Goal: Information Seeking & Learning: Learn about a topic

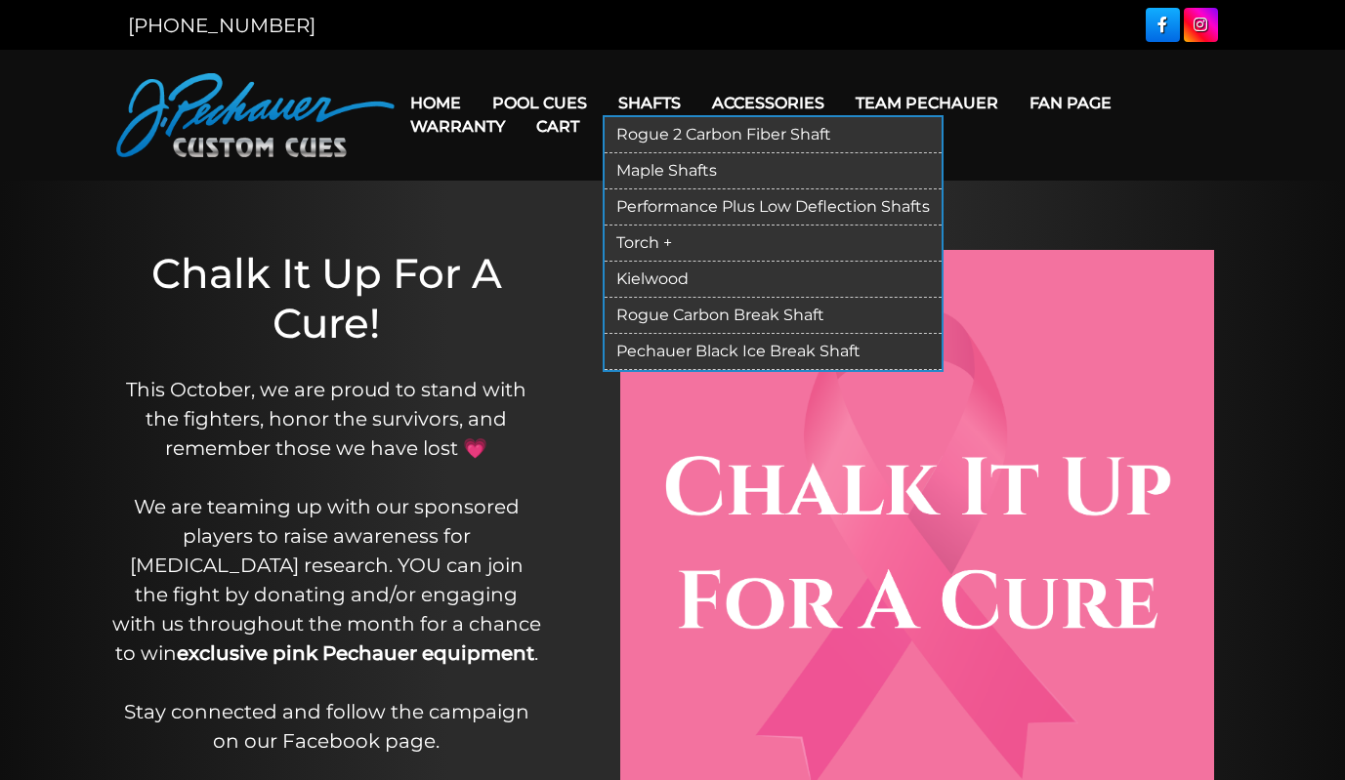
click at [658, 163] on link "Maple Shafts" at bounding box center [773, 171] width 337 height 36
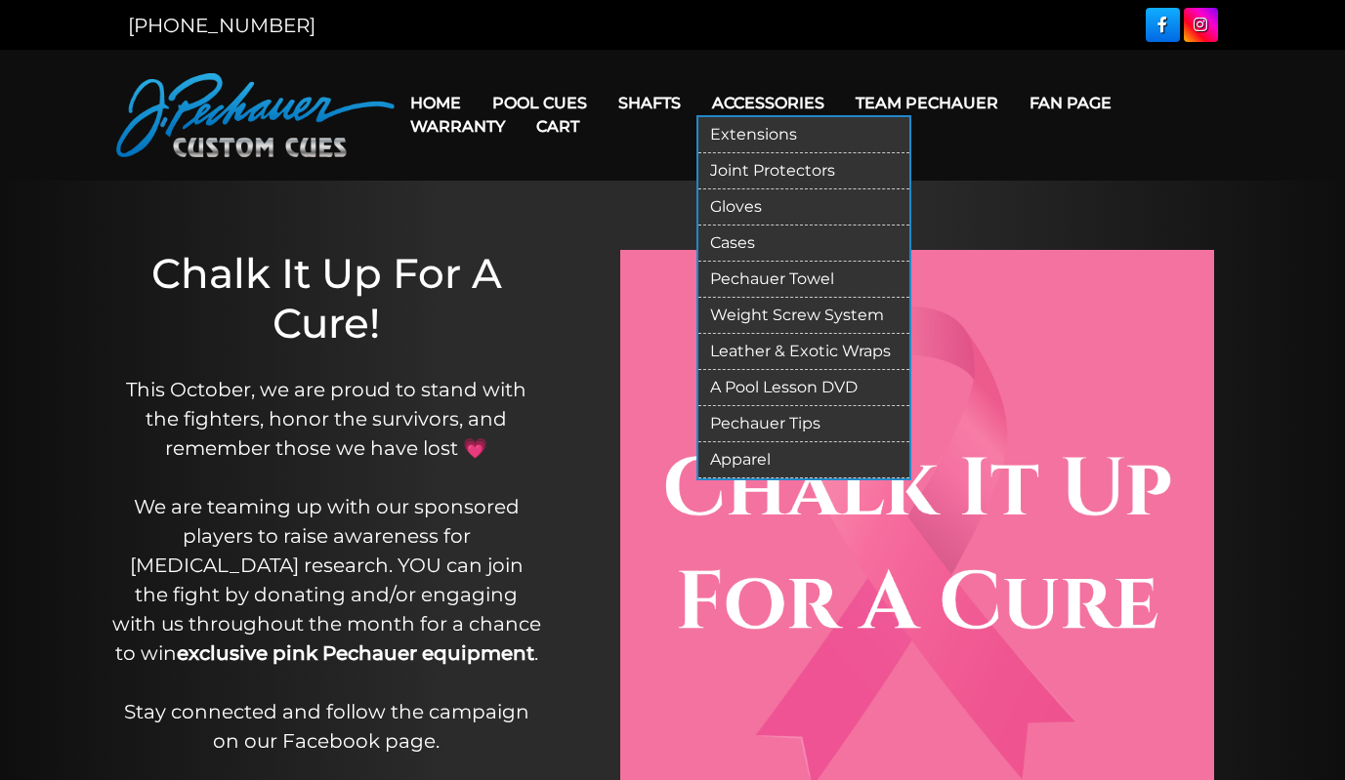
click at [756, 239] on link "Cases" at bounding box center [803, 244] width 211 height 36
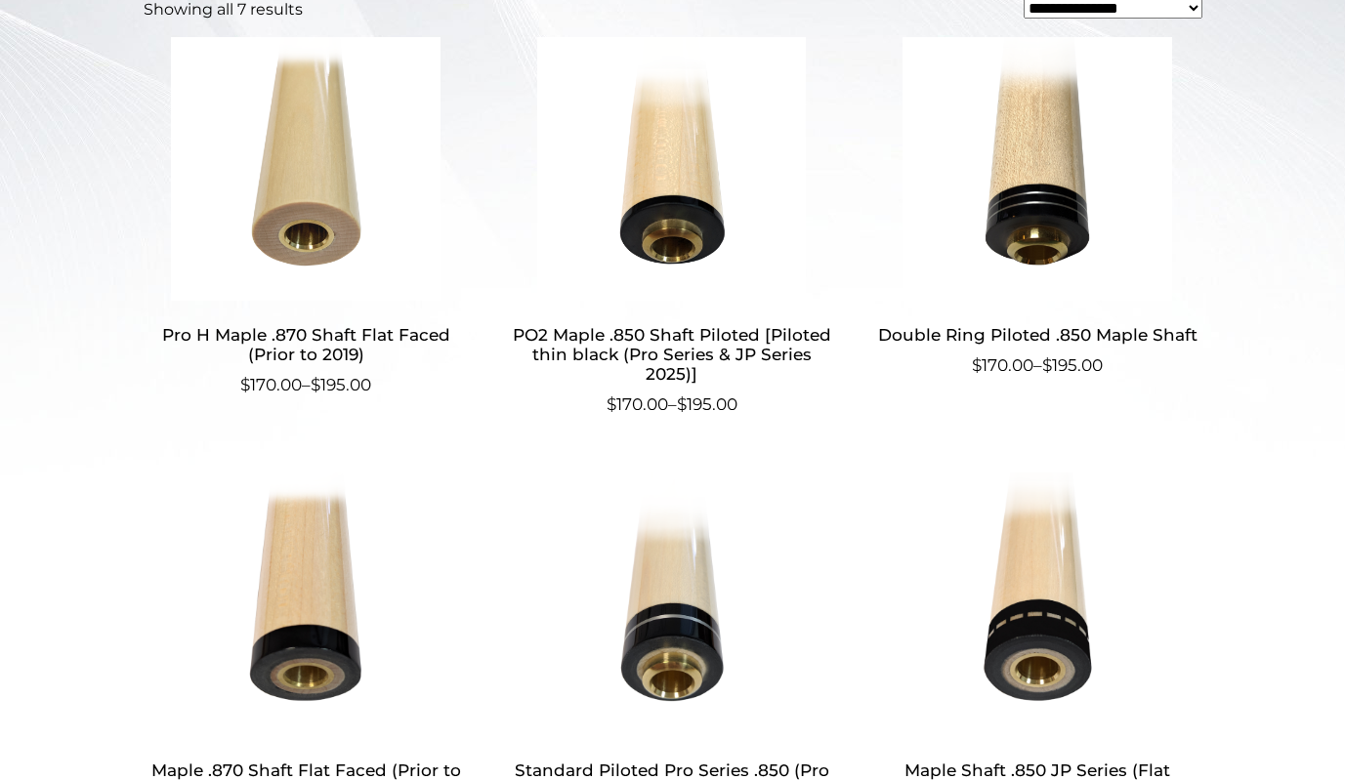
scroll to position [695, 0]
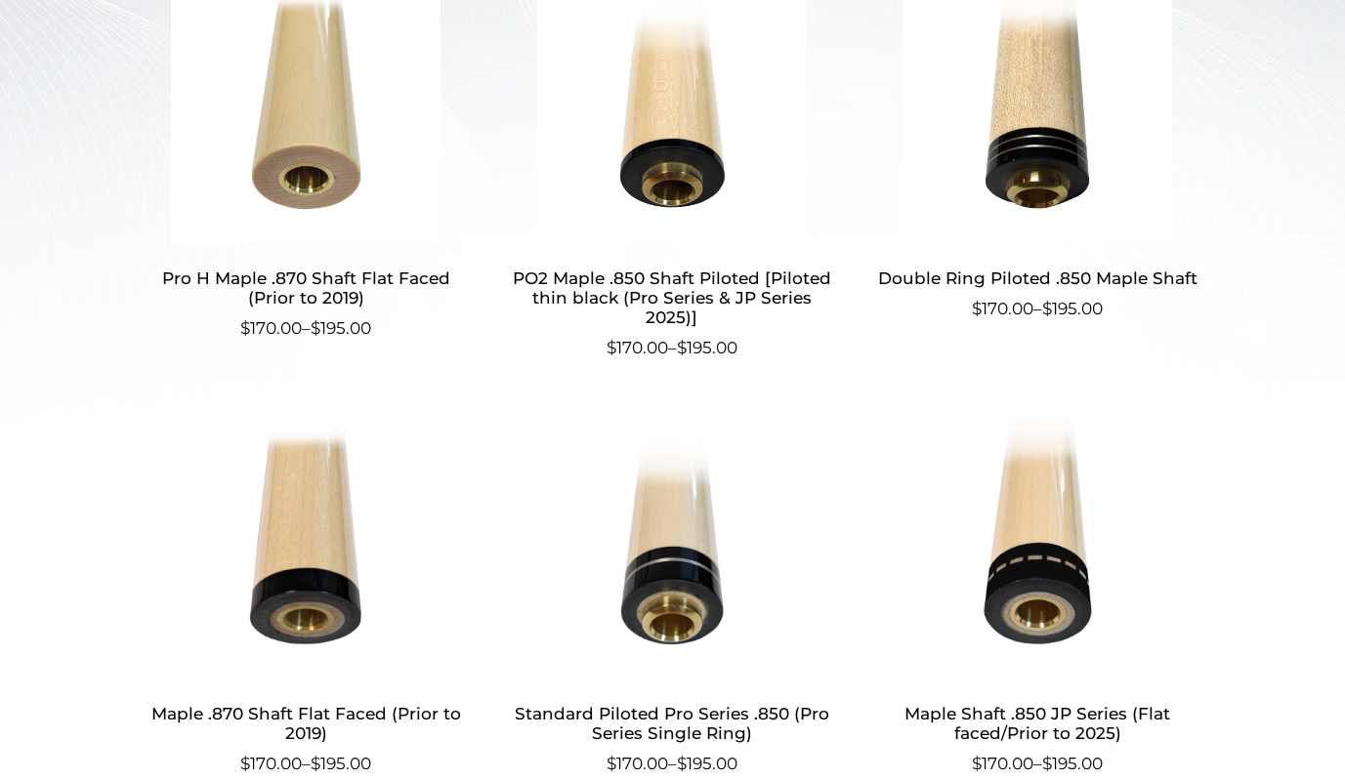
click at [685, 596] on img at bounding box center [671, 548] width 325 height 264
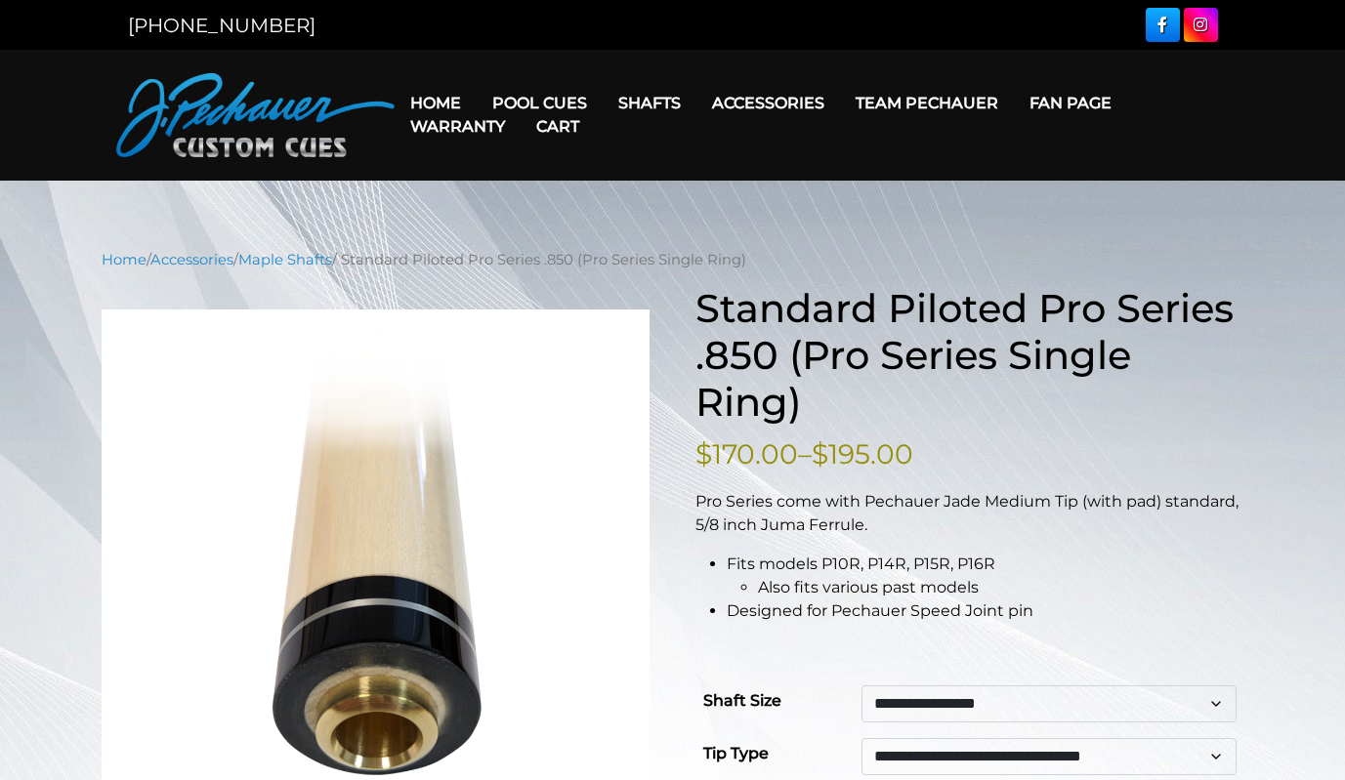
scroll to position [198, 0]
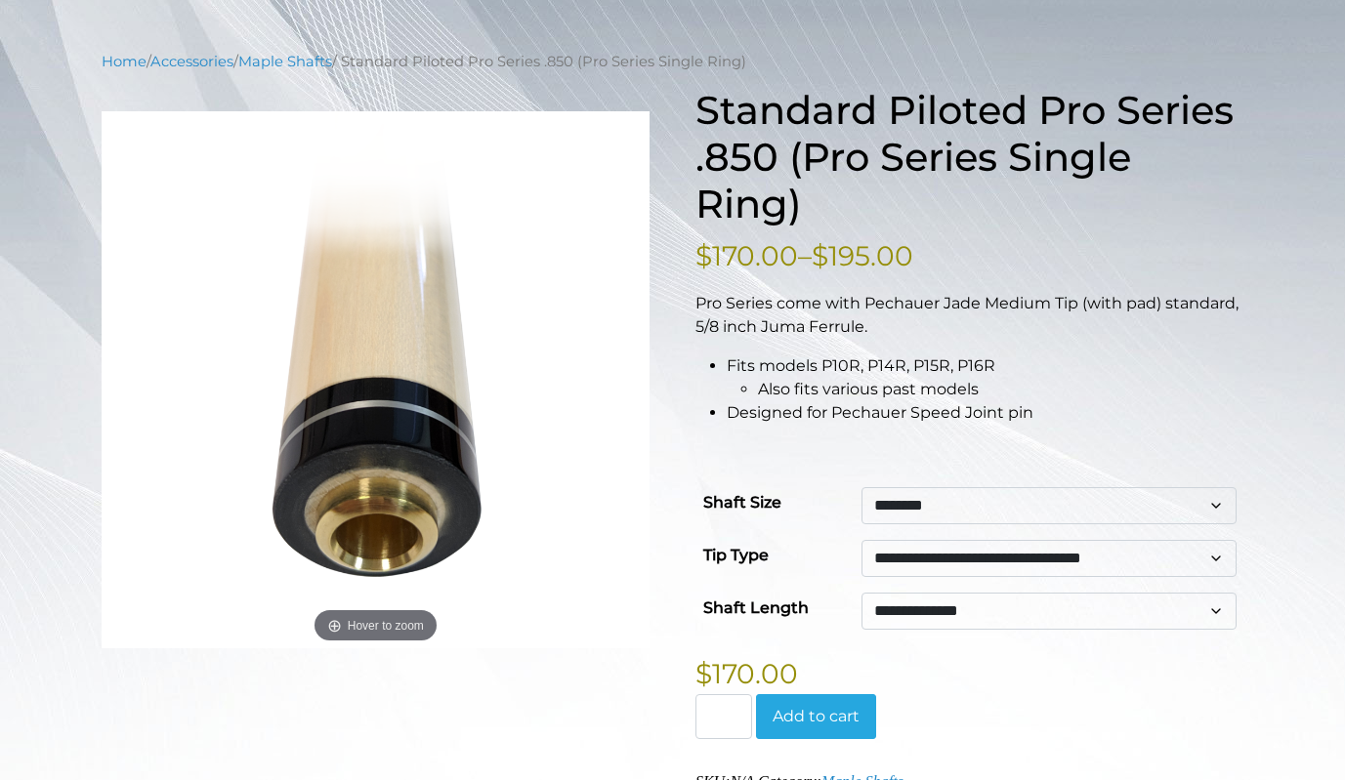
select select "**********"
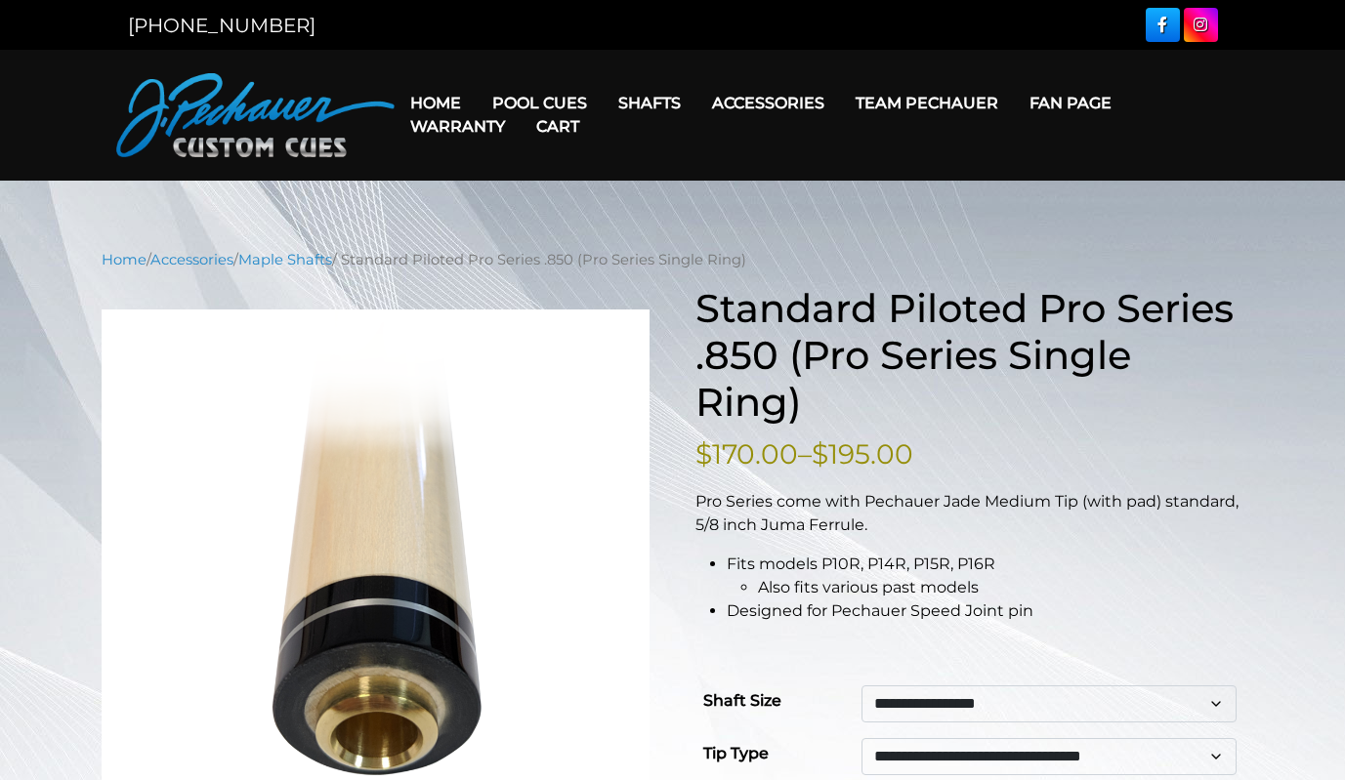
scroll to position [334, 0]
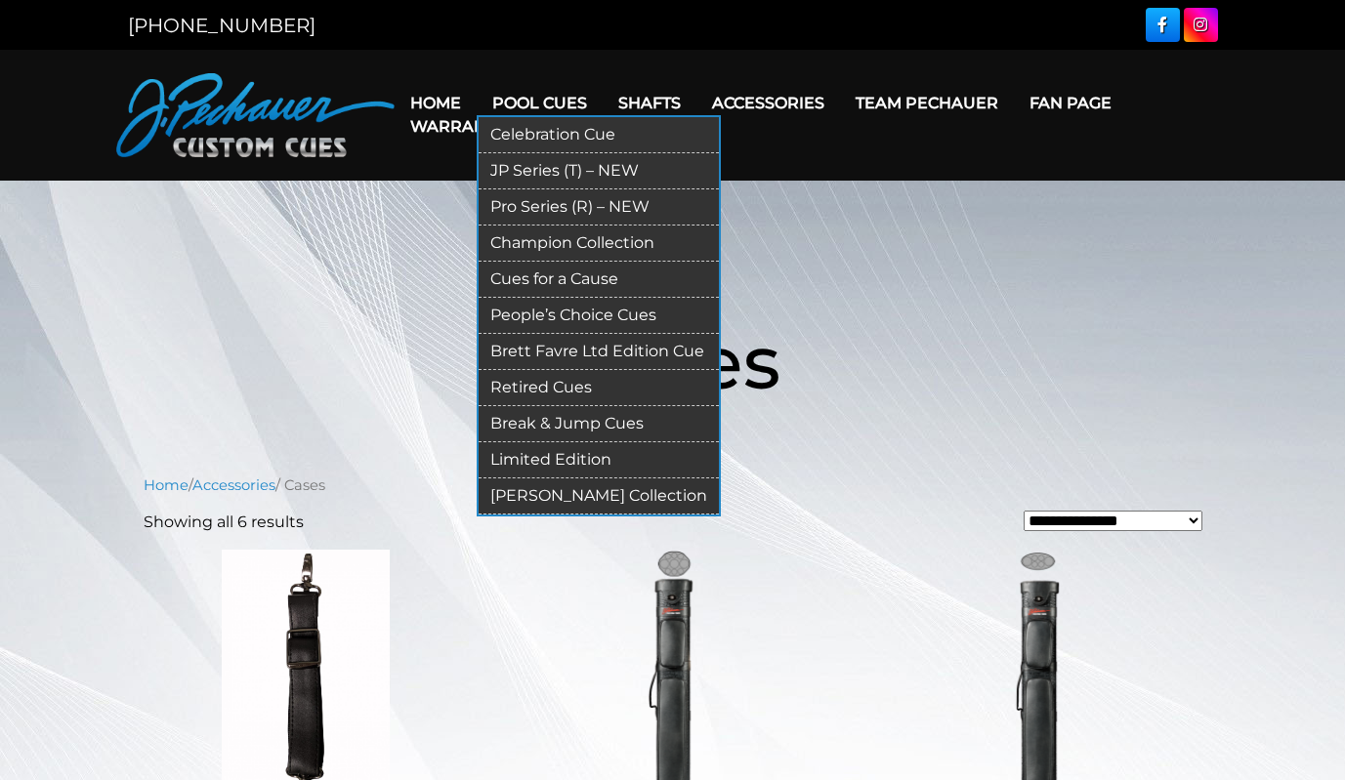
click at [567, 98] on link "Pool Cues" at bounding box center [540, 103] width 126 height 50
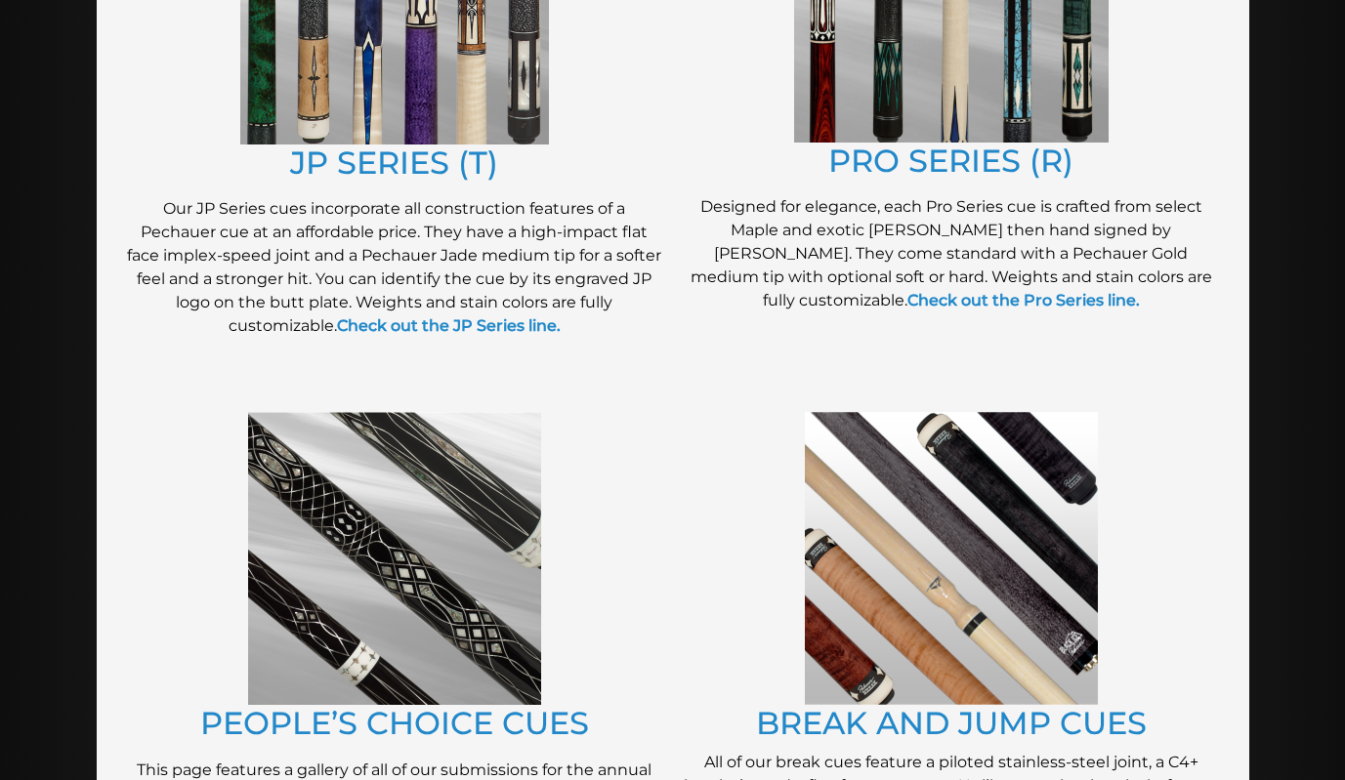
scroll to position [1236, 0]
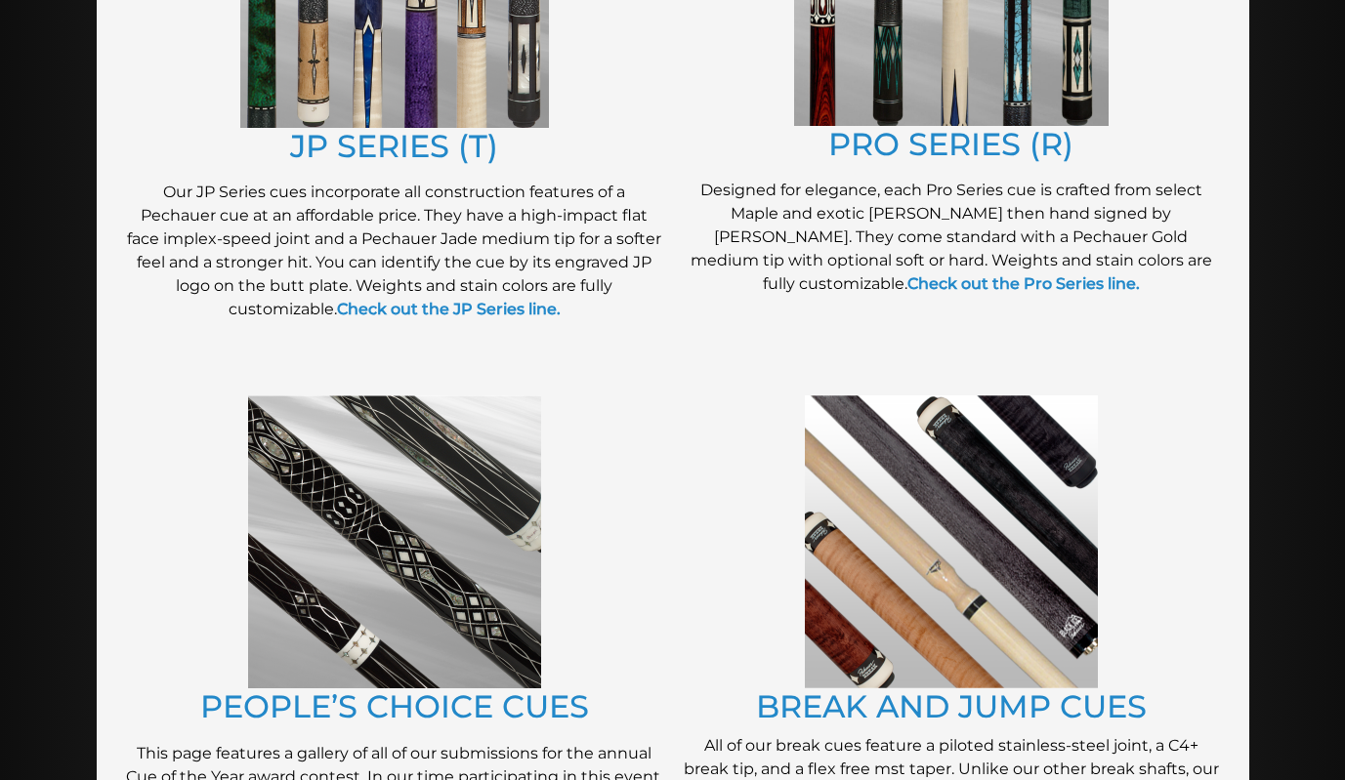
click at [869, 526] on img at bounding box center [951, 542] width 293 height 293
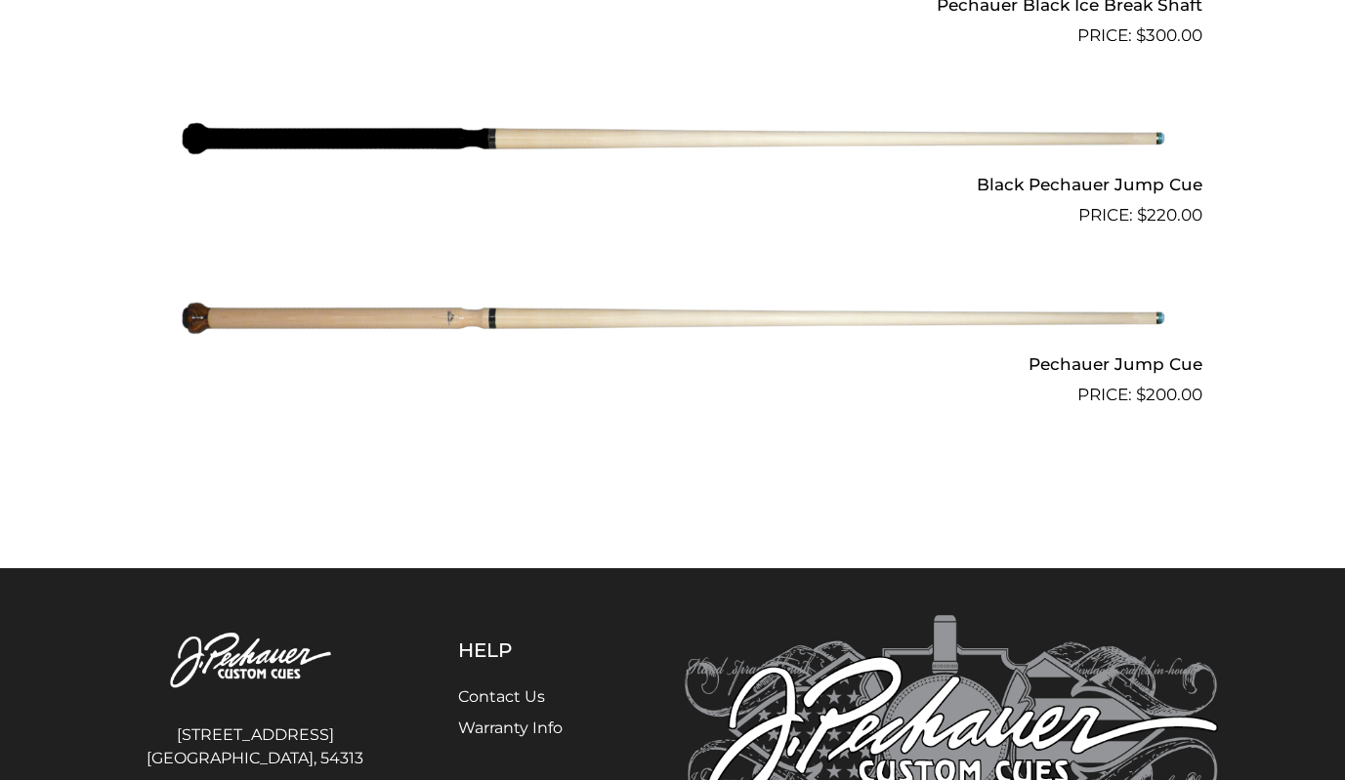
scroll to position [1104, 0]
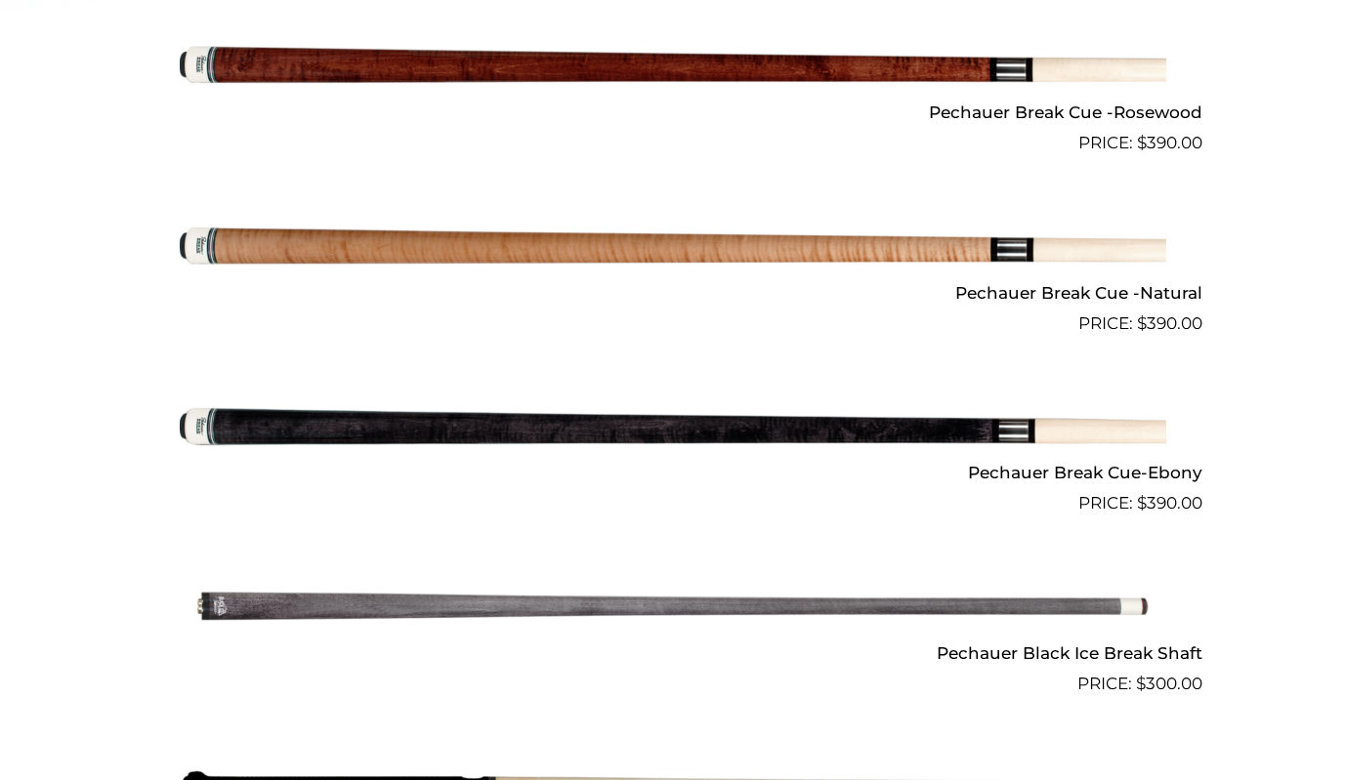
click at [646, 603] on img at bounding box center [673, 607] width 987 height 164
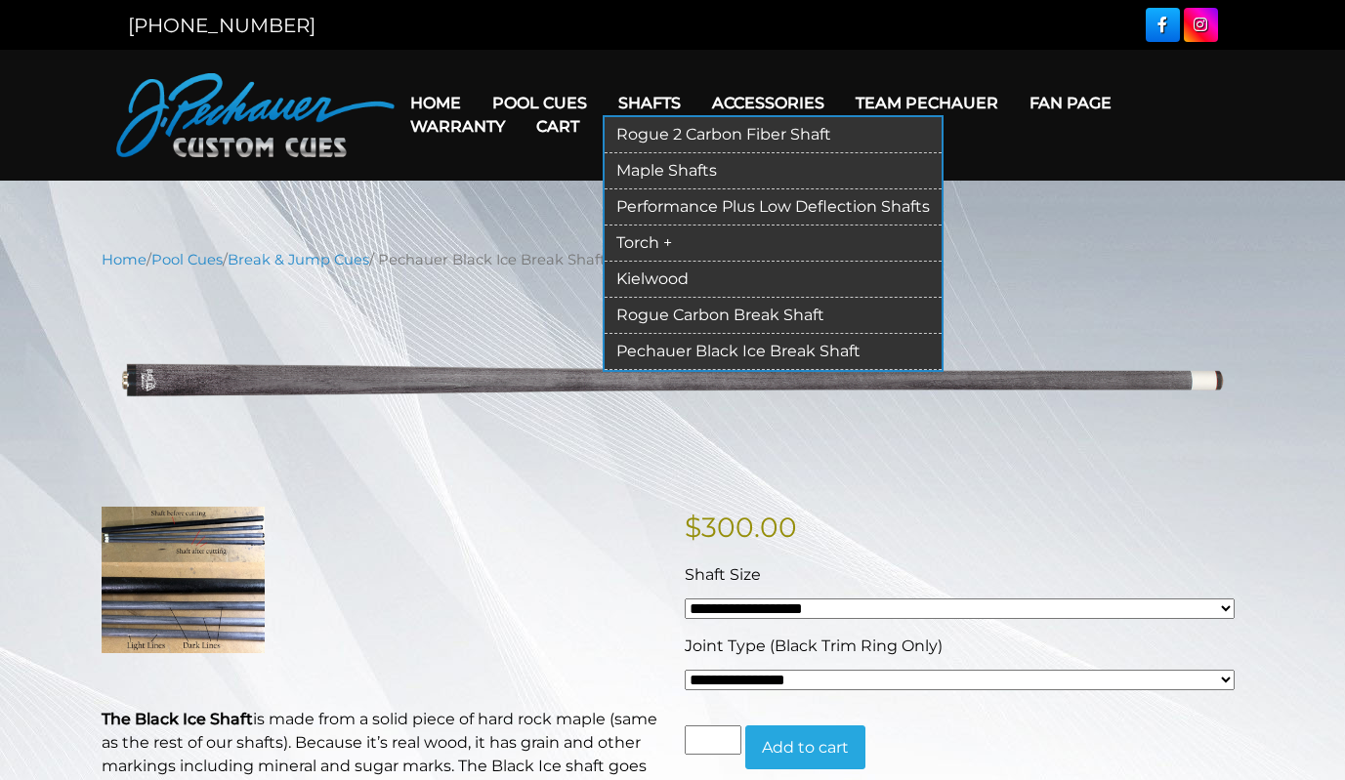
click at [686, 275] on link "Kielwood" at bounding box center [773, 280] width 337 height 36
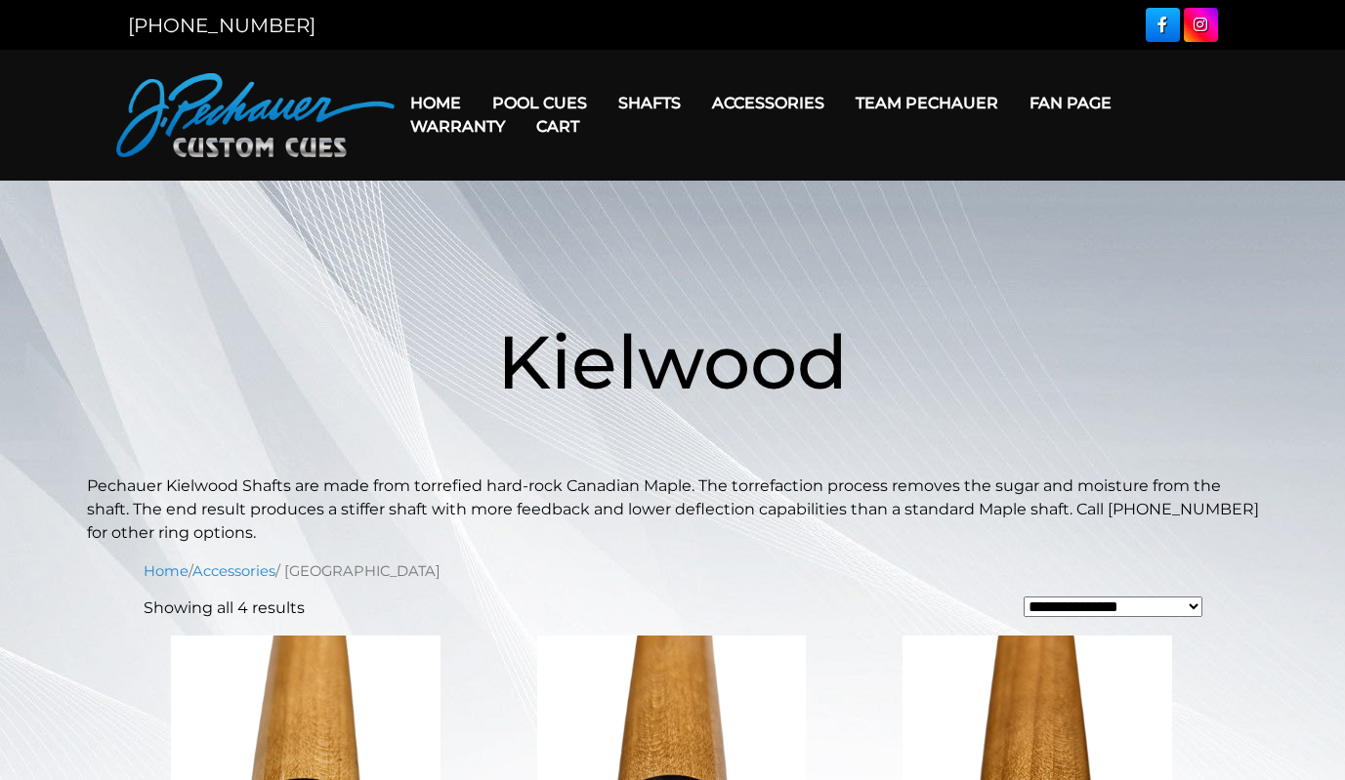
scroll to position [339, 0]
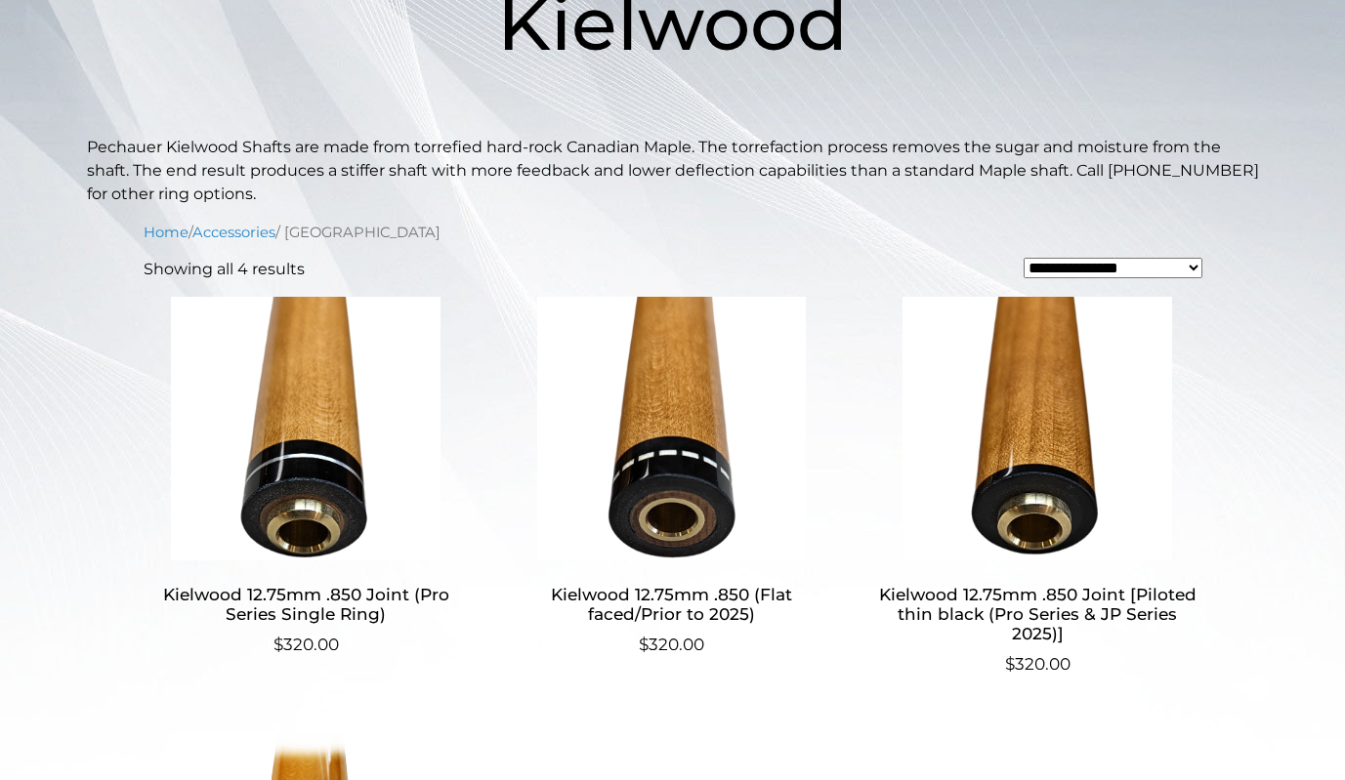
click at [303, 528] on img at bounding box center [306, 429] width 325 height 264
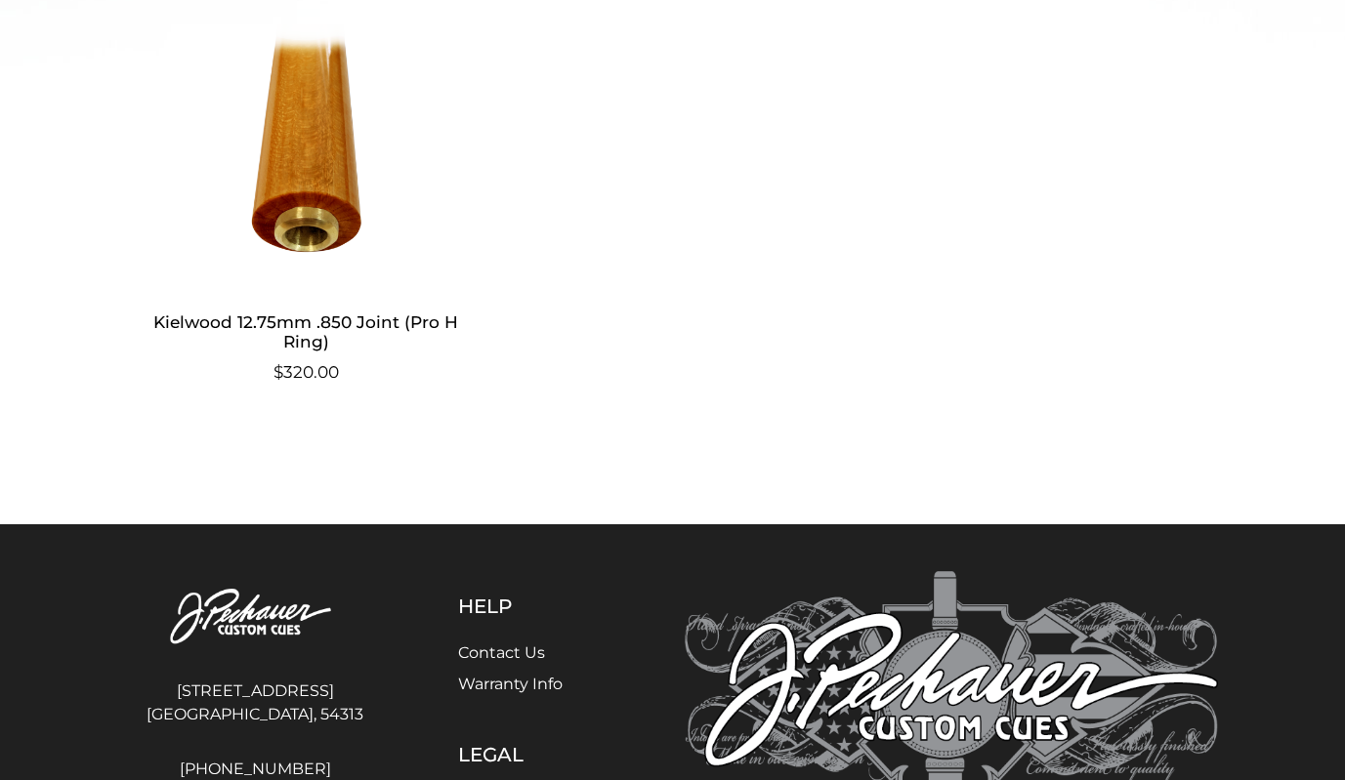
scroll to position [0, 0]
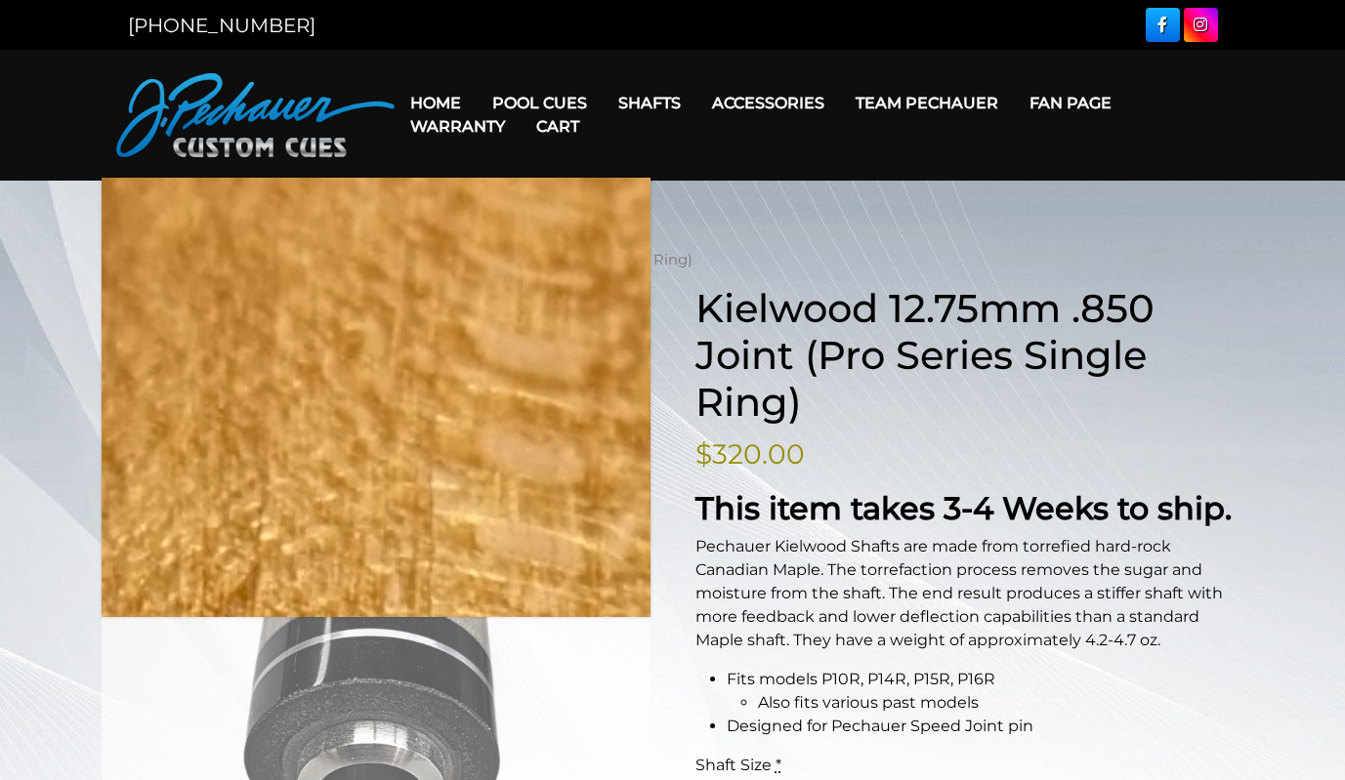
click at [383, 537] on img at bounding box center [376, 578] width 549 height 537
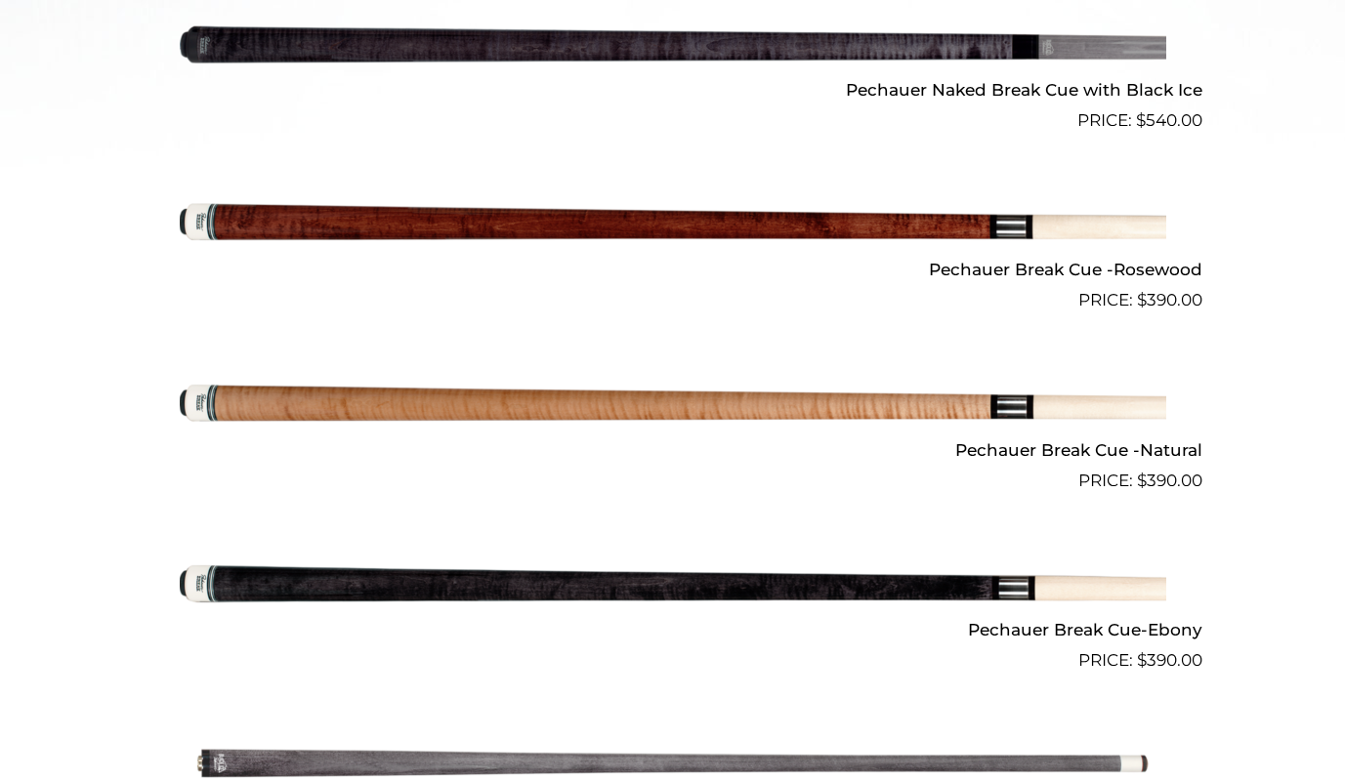
scroll to position [1017, 0]
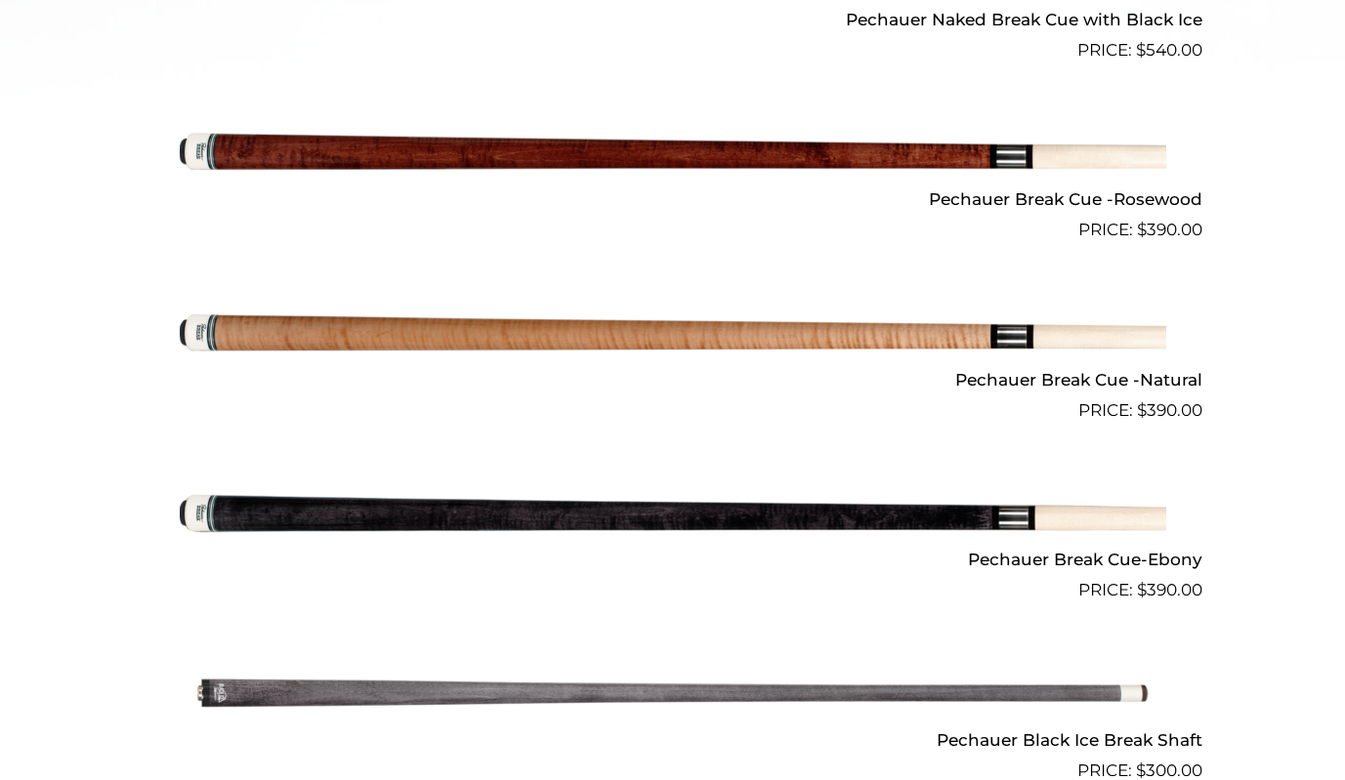
click at [579, 335] on img at bounding box center [673, 333] width 987 height 164
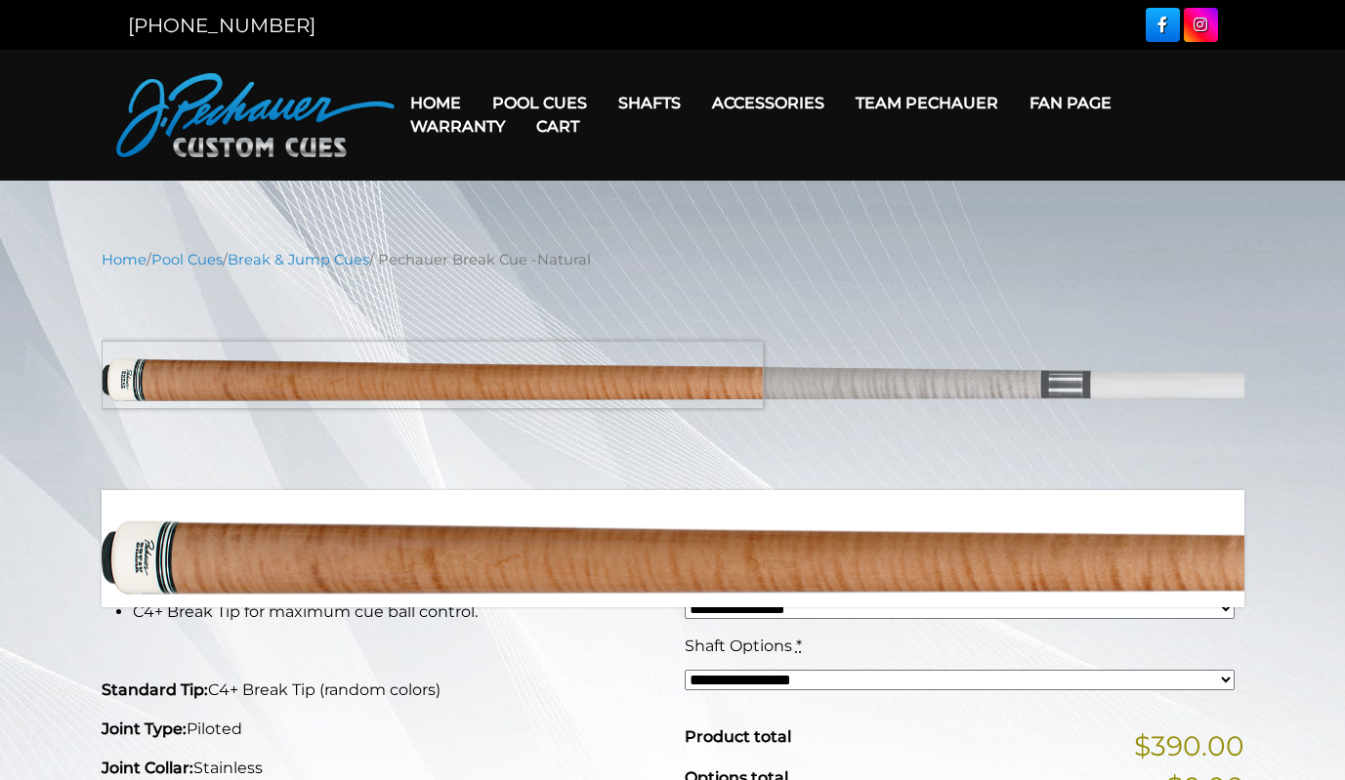
click at [400, 375] on img at bounding box center [673, 380] width 1143 height 190
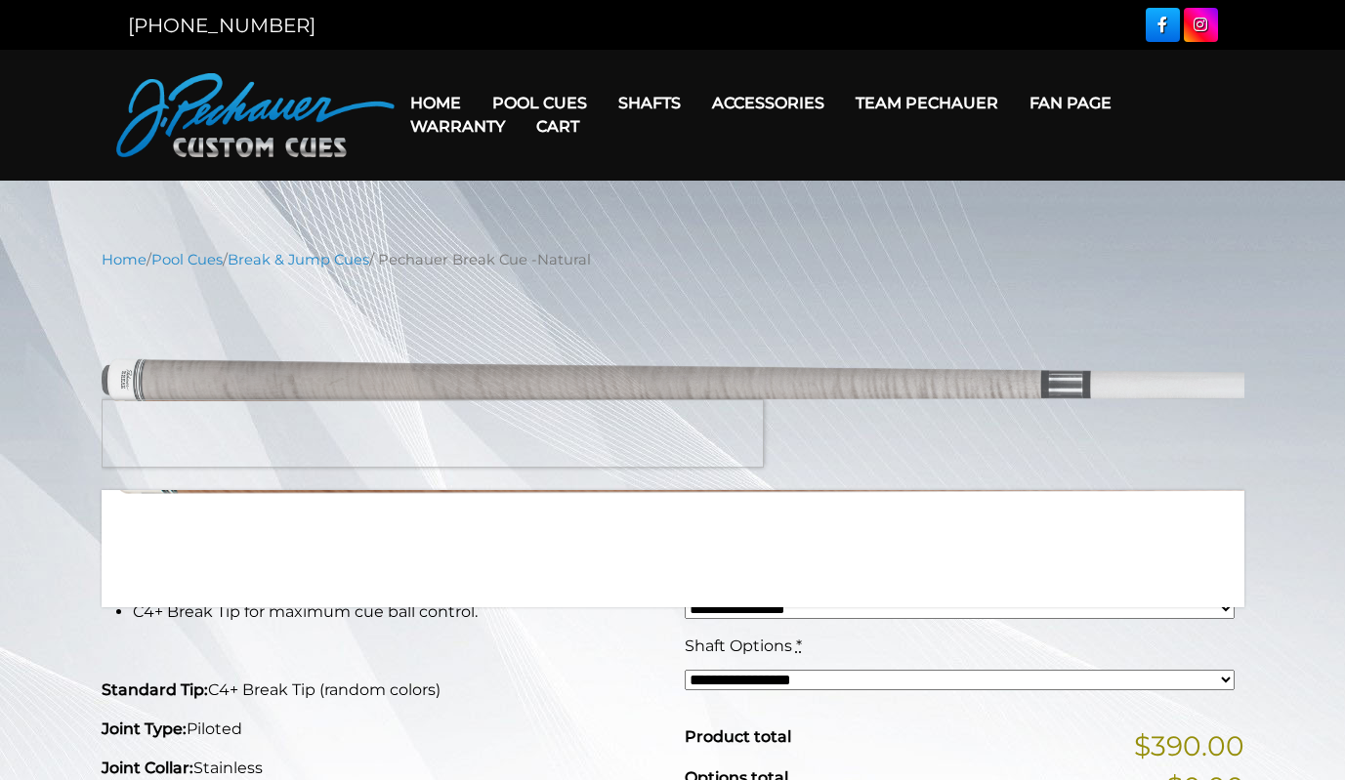
click at [342, 434] on img at bounding box center [673, 380] width 1143 height 190
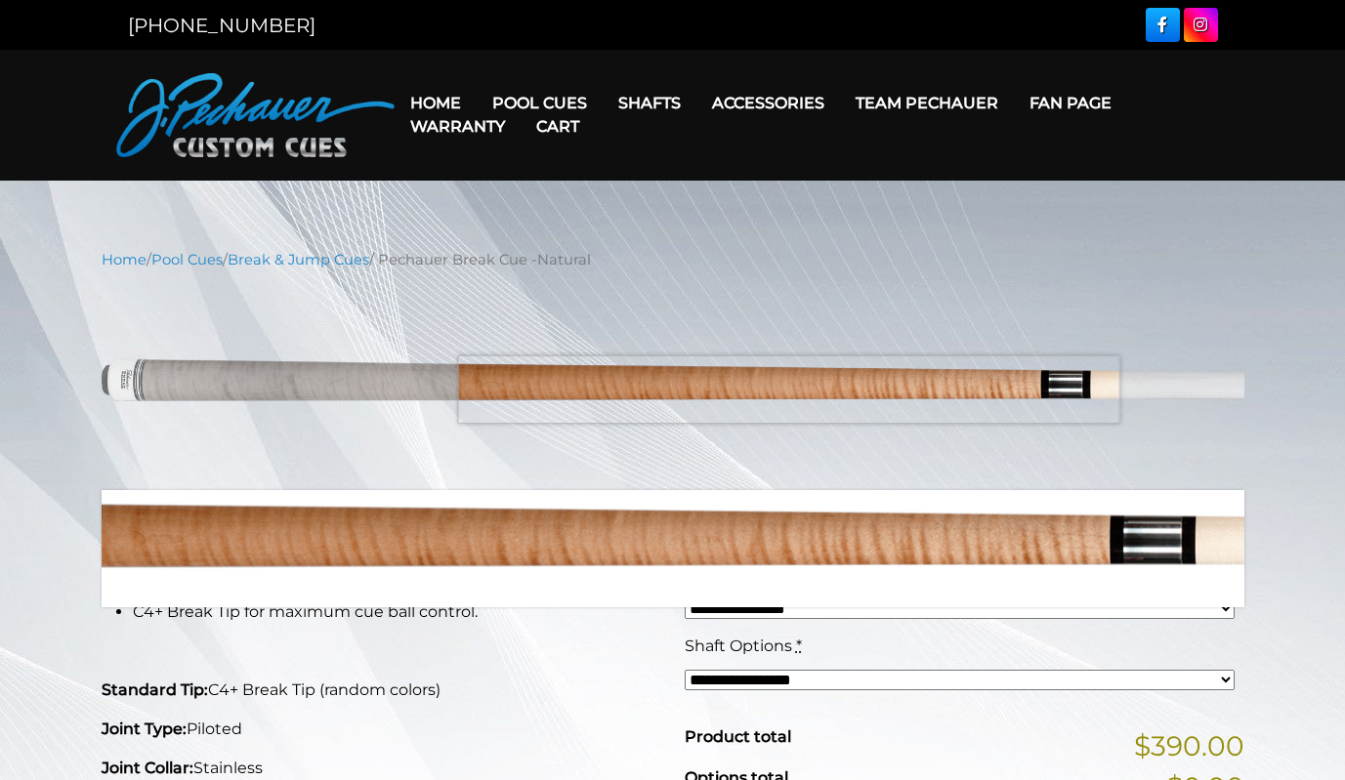
click at [788, 390] on img at bounding box center [673, 380] width 1143 height 190
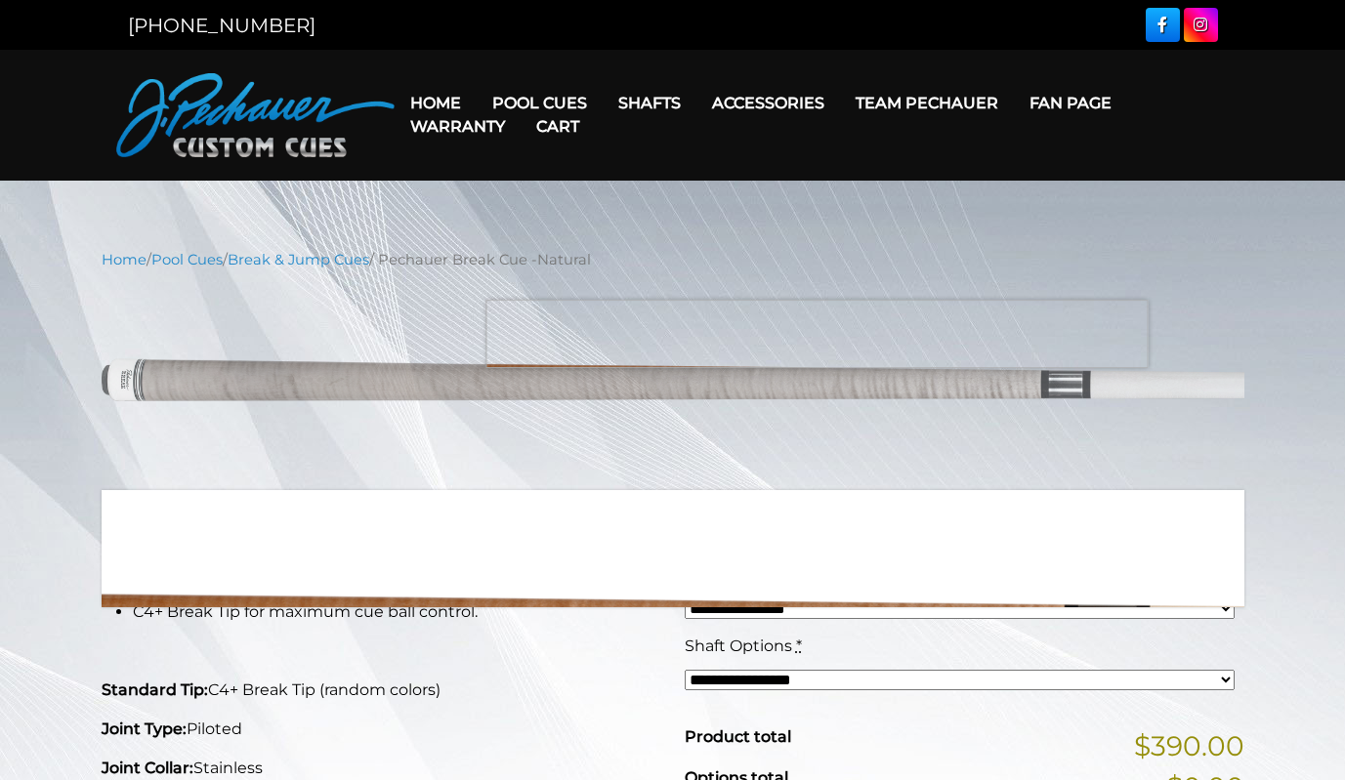
click at [818, 331] on img at bounding box center [673, 380] width 1143 height 190
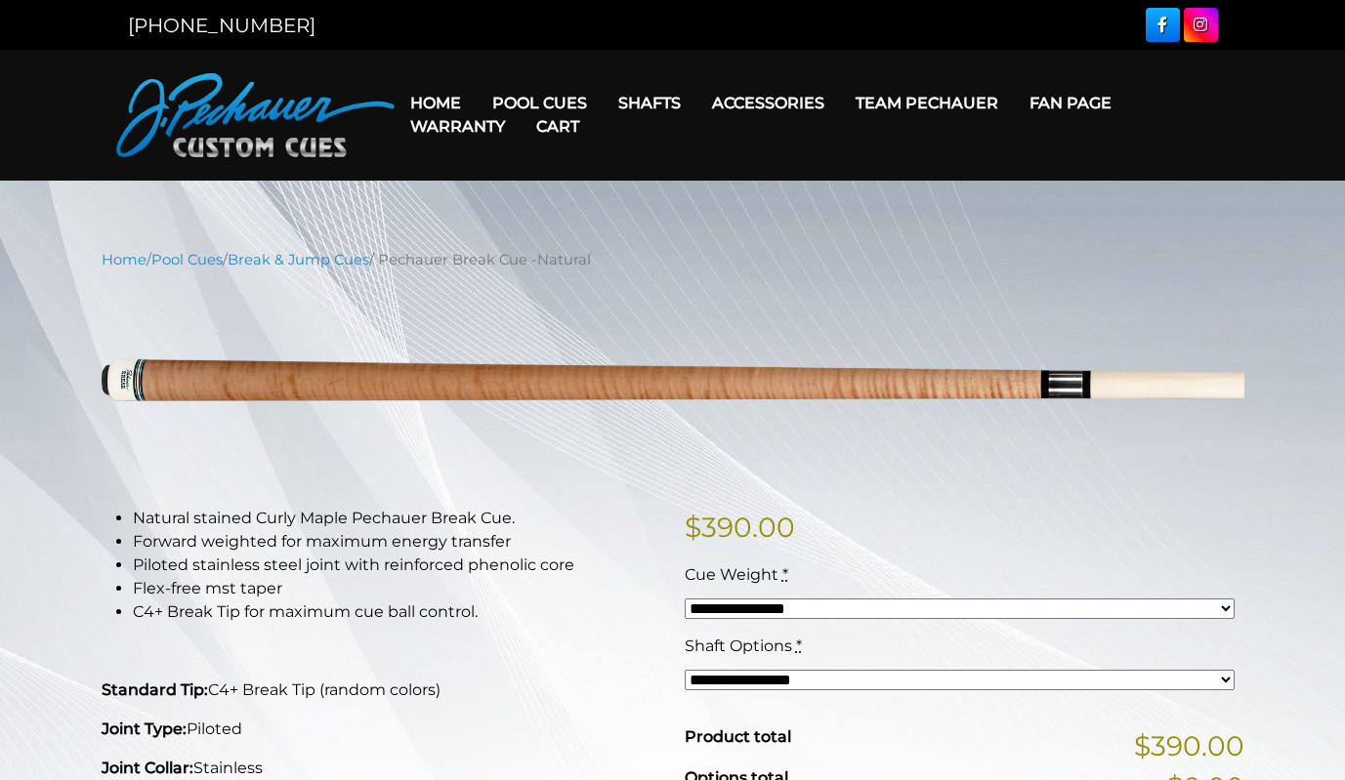
click at [474, 125] on link "Warranty" at bounding box center [458, 127] width 126 height 50
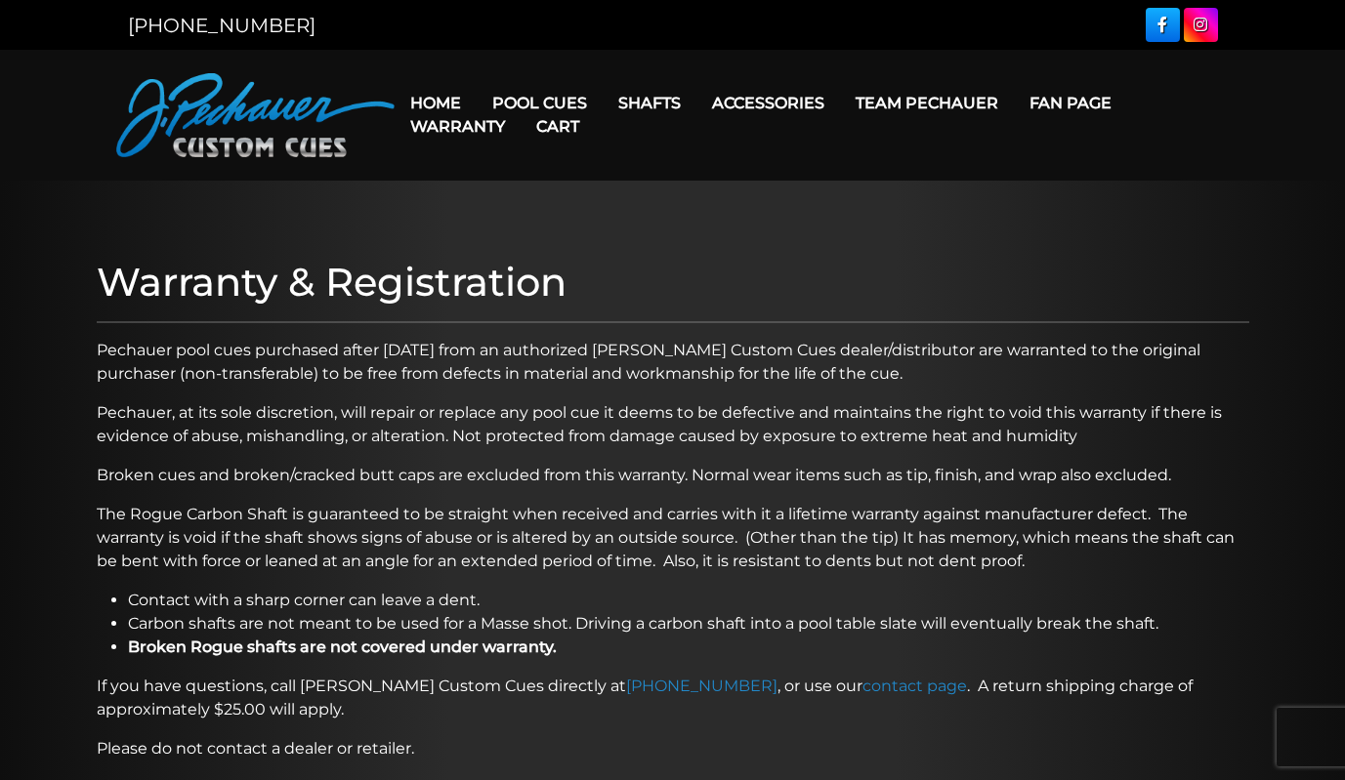
click at [446, 102] on link "Warranty" at bounding box center [458, 127] width 126 height 50
click at [447, 97] on link "Home" at bounding box center [436, 103] width 82 height 50
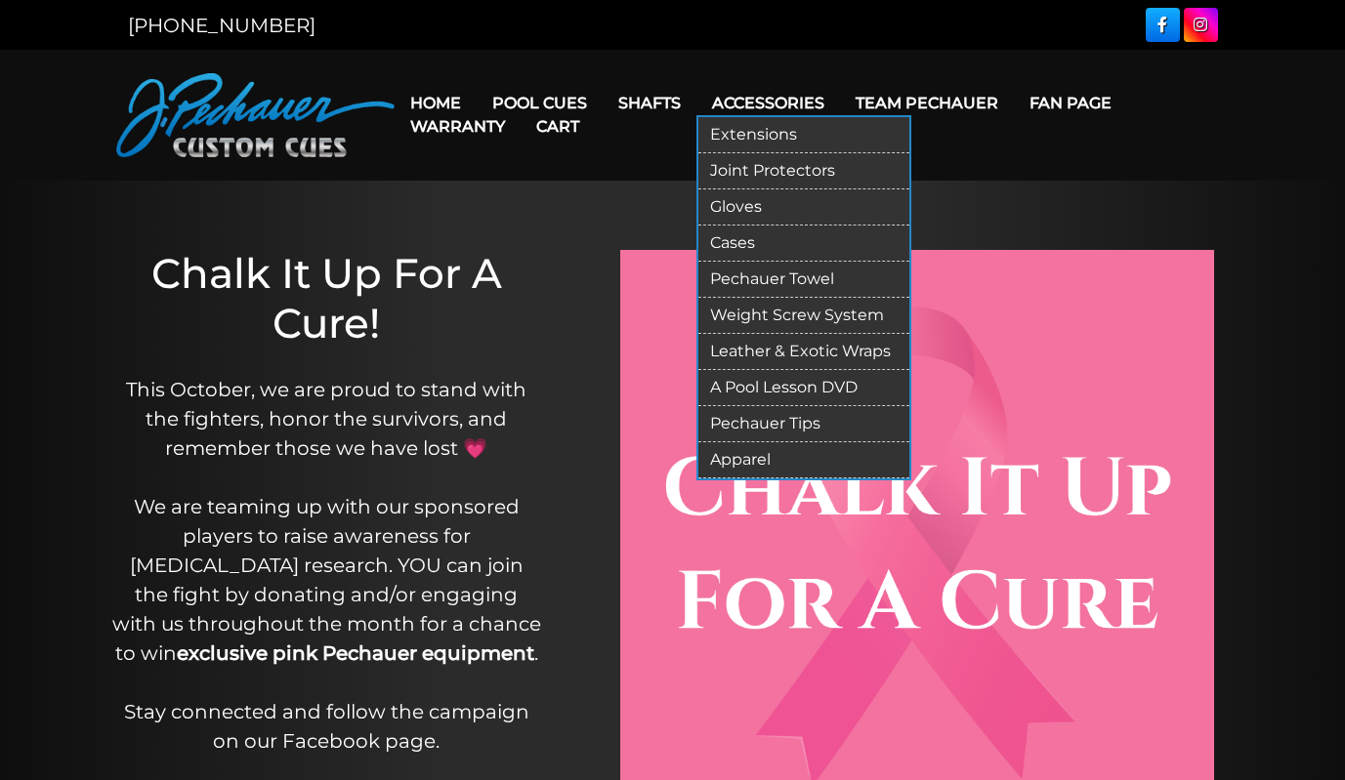
click at [801, 342] on link "Leather & Exotic Wraps" at bounding box center [803, 352] width 211 height 36
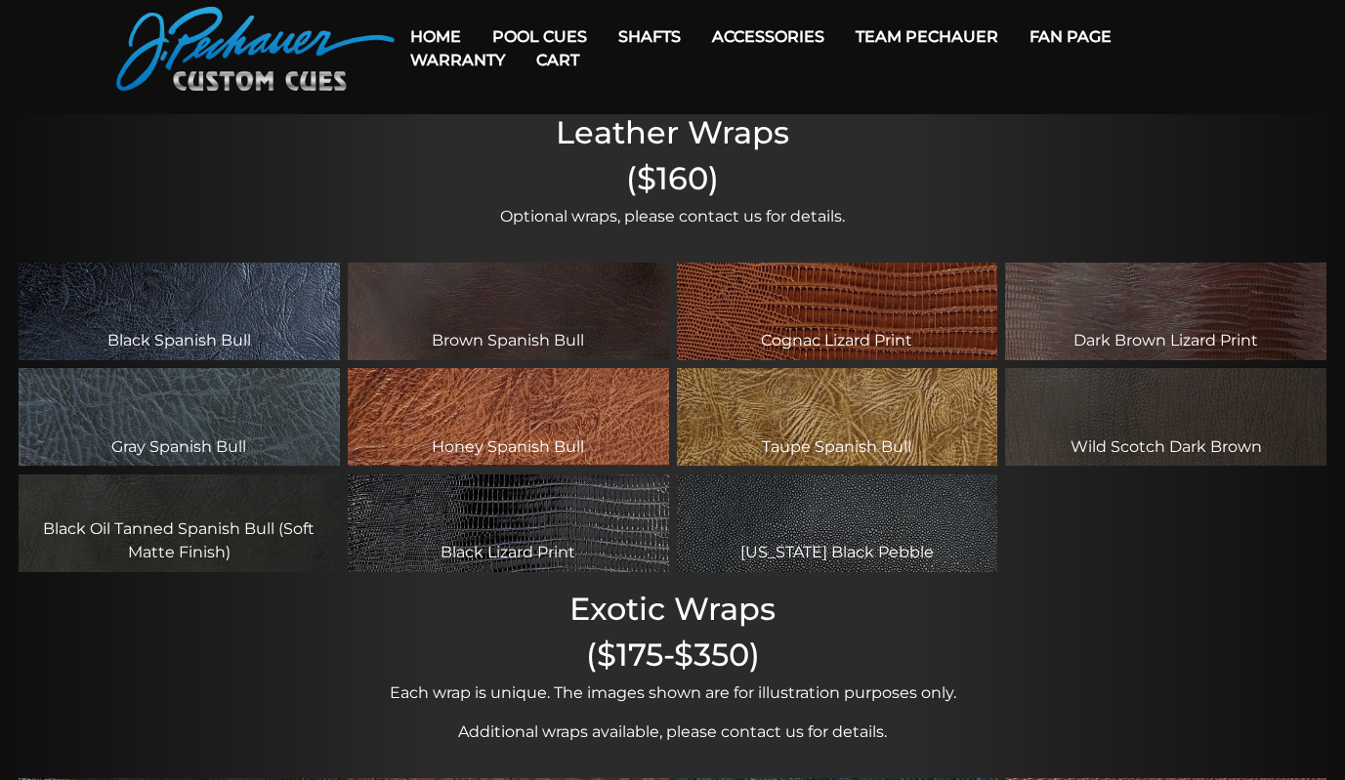
scroll to position [49, 0]
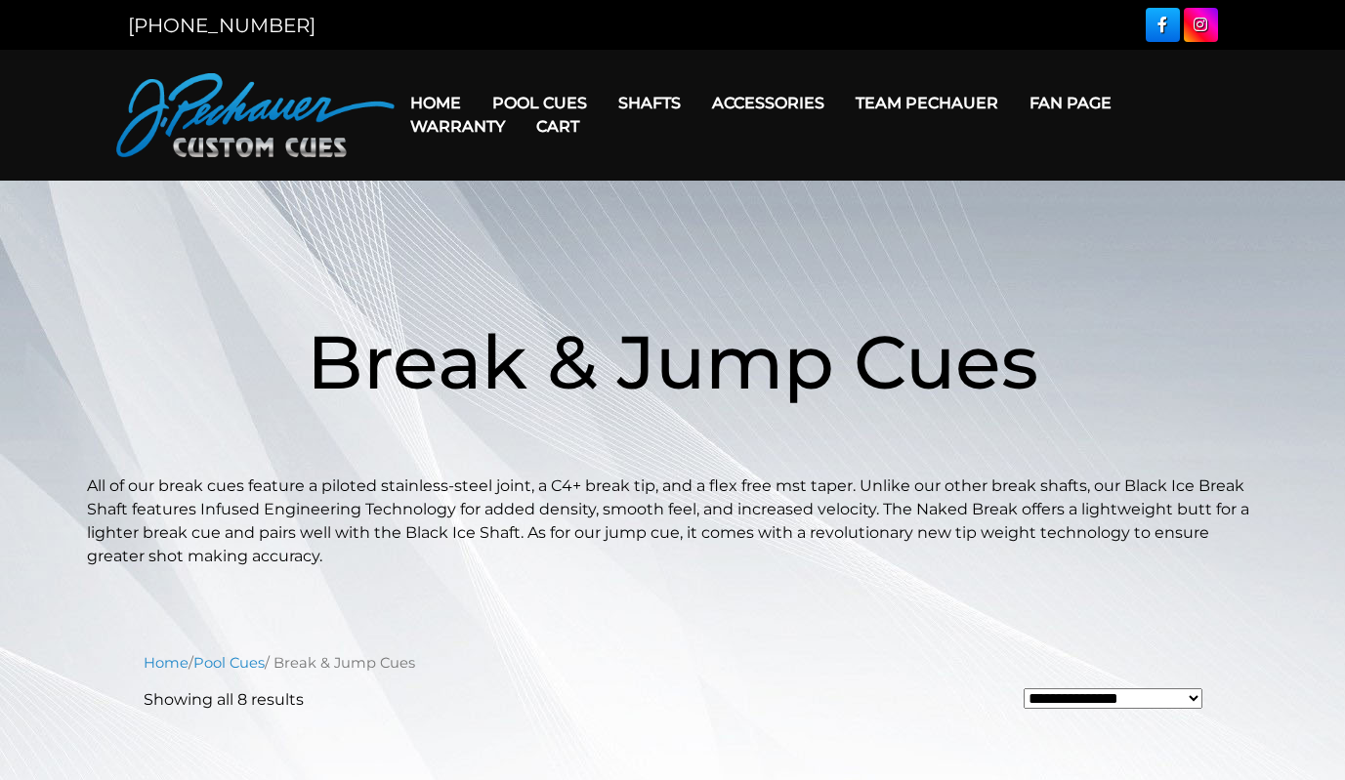
scroll to position [1017, 0]
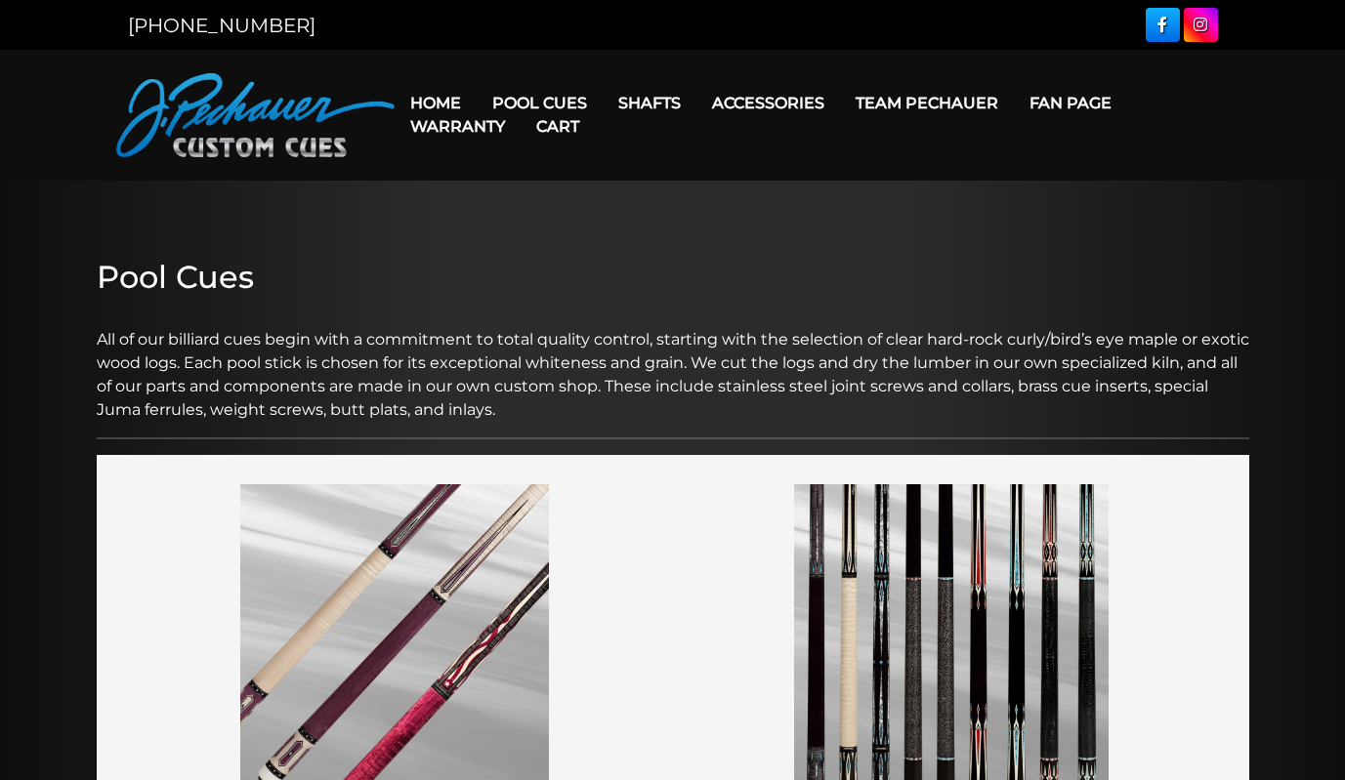
scroll to position [1236, 0]
